Goal: Check status: Check status

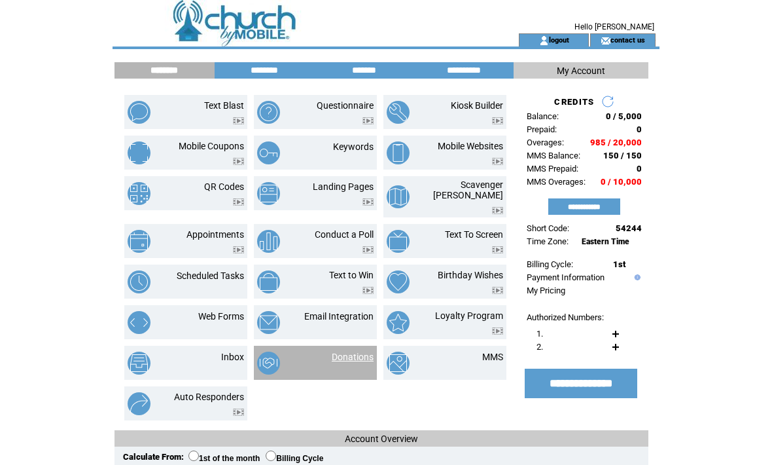
click at [332, 351] on link "Donations" at bounding box center [353, 356] width 42 height 10
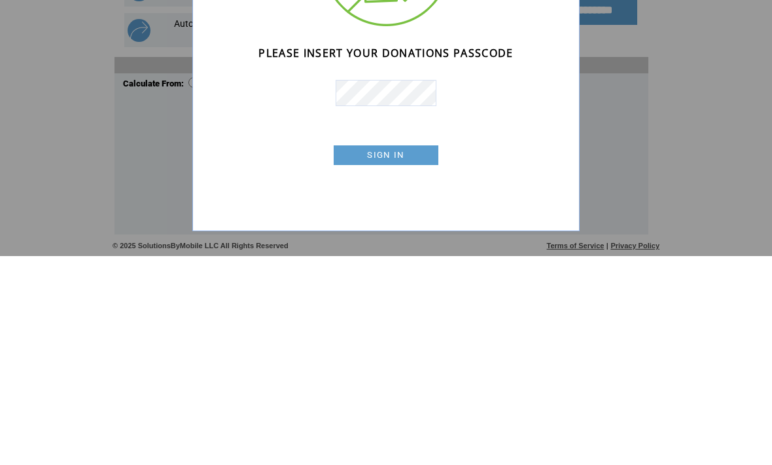
click at [415, 315] on td at bounding box center [386, 334] width 360 height 39
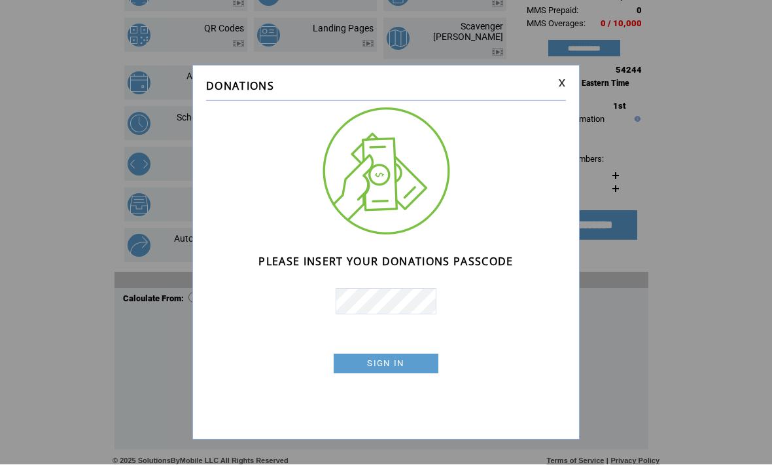
click at [407, 359] on link "SIGN IN" at bounding box center [386, 364] width 105 height 20
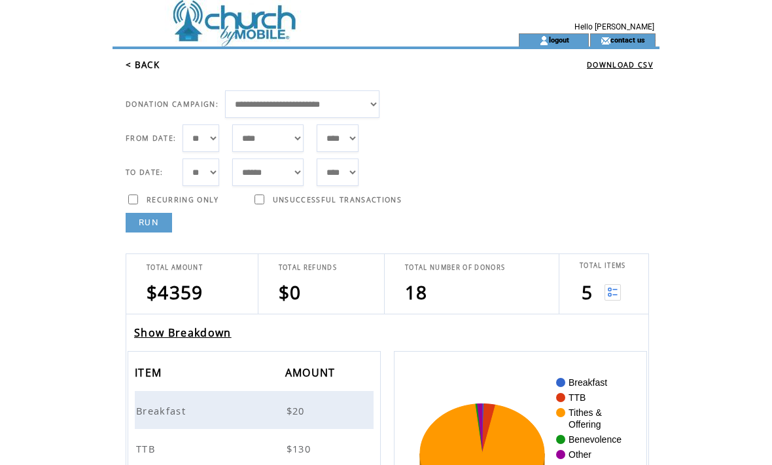
click at [181, 334] on link "Show Breakdown" at bounding box center [182, 332] width 97 height 14
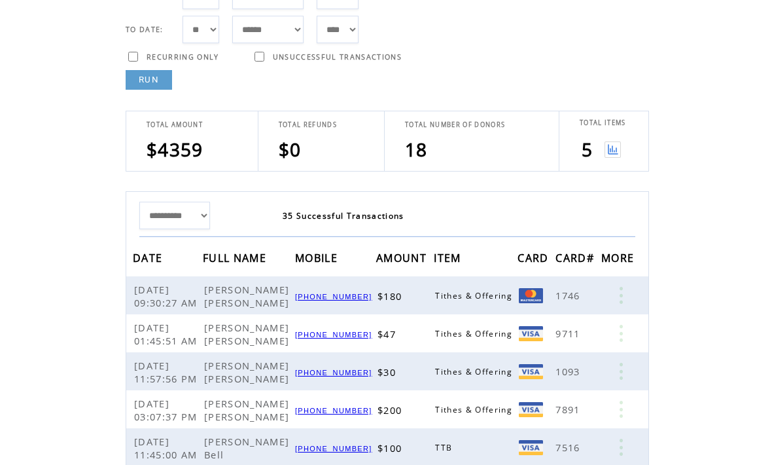
scroll to position [143, 0]
click at [181, 413] on span "[DATE] 03:07:37 PM" at bounding box center [167, 409] width 67 height 26
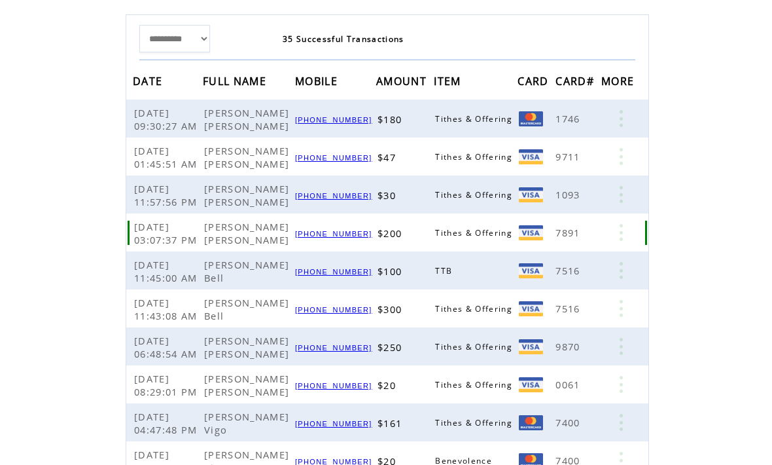
scroll to position [320, 0]
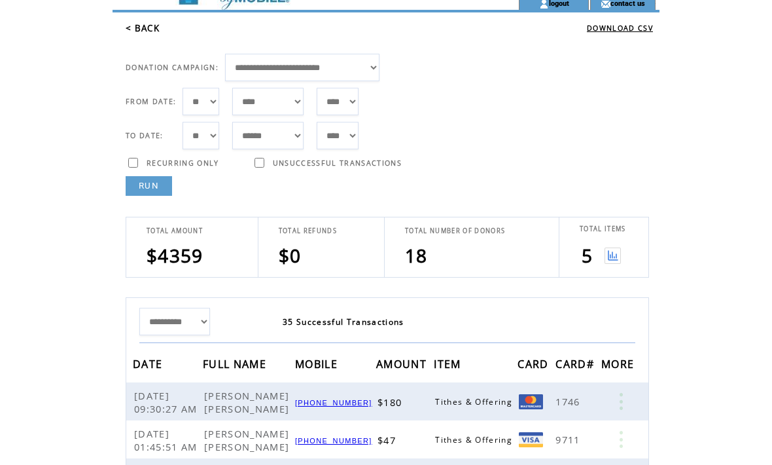
scroll to position [0, 0]
